Goal: Contribute content: Contribute content

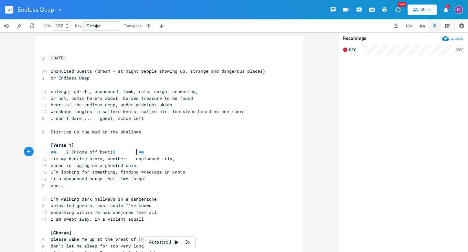
scroll to position [0, 3]
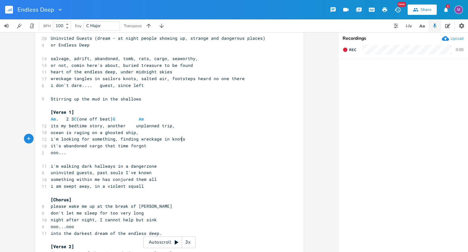
click at [182, 140] on pre "i'm looking for something, finding wreckage in knots" at bounding box center [165, 139] width 233 height 7
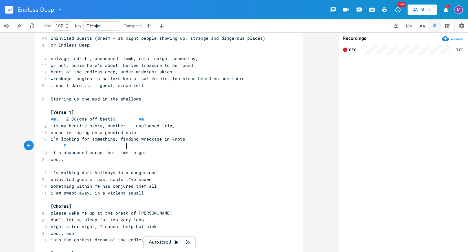
type textarea "F"
type textarea "C E7"
type textarea "m7"
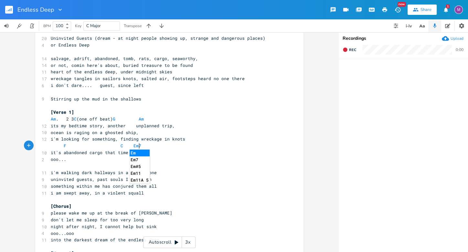
scroll to position [0, 6]
click at [201, 185] on pre "something within me has conjured them all" at bounding box center [165, 186] width 233 height 7
click at [182, 125] on pre "its my bedtime story, another unplanned trip," at bounding box center [165, 125] width 233 height 7
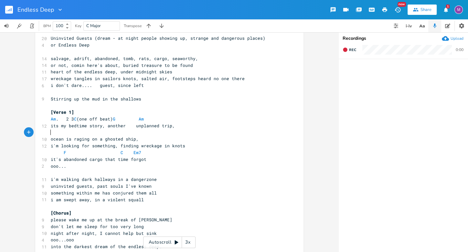
click at [124, 131] on pre "​" at bounding box center [165, 132] width 233 height 7
type textarea "Dm Dm/f"
click at [5, 10] on rect "button" at bounding box center [9, 10] width 8 height 8
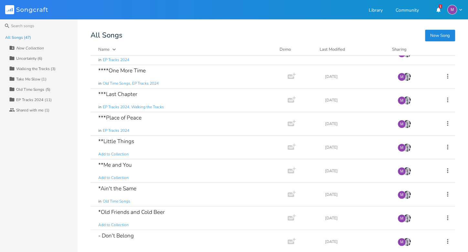
scroll to position [910, 0]
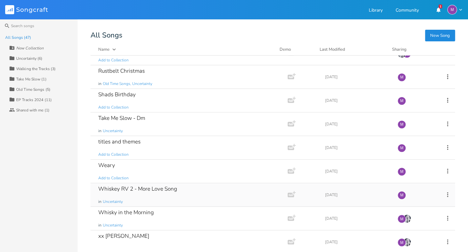
click at [152, 186] on div "Whiskey RV 2 - More Love Song" at bounding box center [137, 188] width 79 height 5
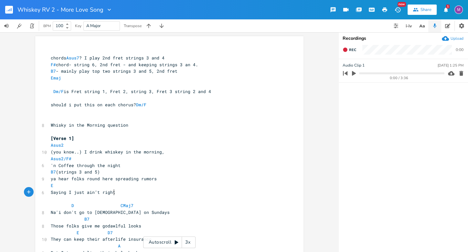
click at [146, 194] on pre "Saying I just ain’t right" at bounding box center [165, 192] width 233 height 7
click at [10, 15] on button "Back to Library" at bounding box center [11, 10] width 13 height 16
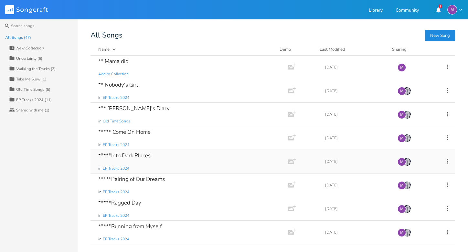
click at [171, 157] on div "*****Into Dark Places in EP Tracks 2024" at bounding box center [187, 161] width 179 height 23
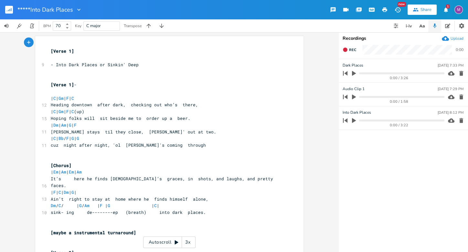
click at [8, 12] on rect "button" at bounding box center [9, 10] width 8 height 8
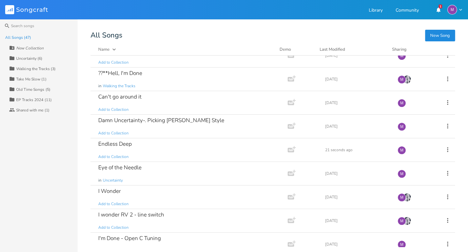
scroll to position [482, 0]
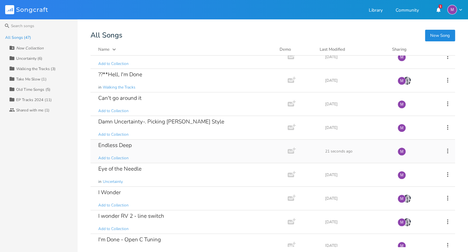
click at [151, 146] on div "Endless Deep Add to Collection" at bounding box center [187, 151] width 179 height 23
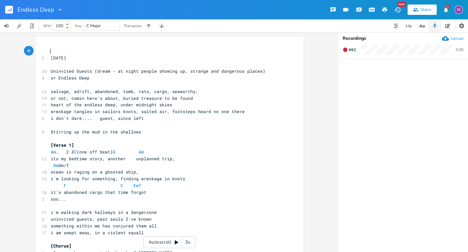
click at [69, 166] on span "Dm Dm/f" at bounding box center [60, 165] width 18 height 6
type textarea "F"
click at [105, 164] on span "Dm Dm/F" at bounding box center [87, 165] width 72 height 6
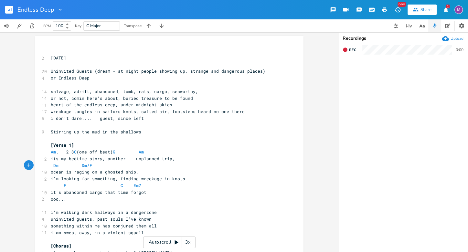
type textarea "G"
click at [167, 151] on pre "Am . 2 3 C (one off beat) G Am" at bounding box center [165, 152] width 233 height 7
click at [129, 166] on span "Dm Dm/F G" at bounding box center [99, 165] width 96 height 6
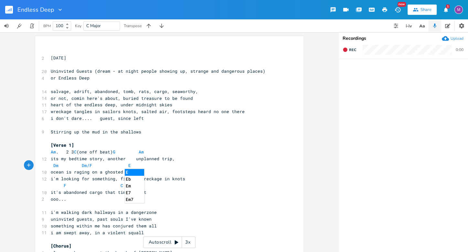
type textarea "E7"
click at [220, 137] on pre "​" at bounding box center [165, 138] width 233 height 7
click at [114, 185] on span "F C Em7" at bounding box center [96, 185] width 90 height 6
click at [208, 199] on pre "ooo..." at bounding box center [165, 199] width 233 height 7
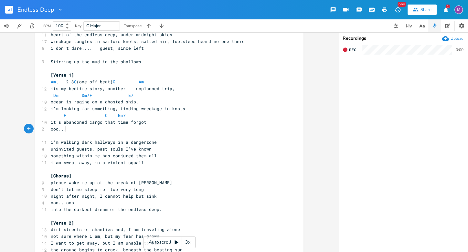
scroll to position [71, 0]
